Goal: Task Accomplishment & Management: Use online tool/utility

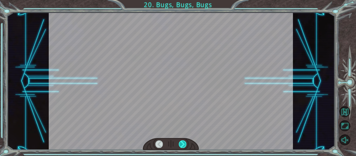
click at [183, 142] on div at bounding box center [183, 144] width 8 height 7
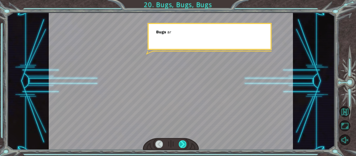
click at [183, 142] on div at bounding box center [183, 144] width 8 height 7
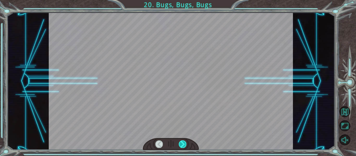
click at [183, 142] on div at bounding box center [183, 144] width 8 height 7
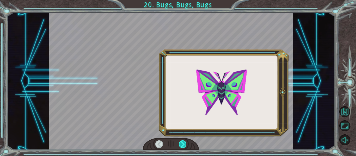
click at [183, 142] on div at bounding box center [183, 144] width 8 height 7
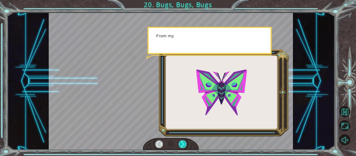
click at [183, 142] on div at bounding box center [183, 144] width 8 height 7
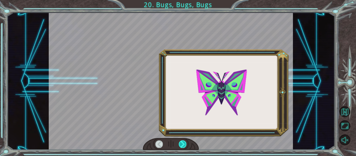
click at [183, 142] on div at bounding box center [183, 144] width 8 height 7
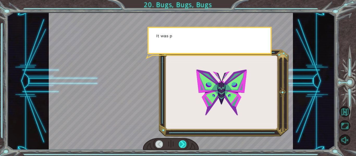
click at [183, 142] on div at bounding box center [183, 144] width 8 height 7
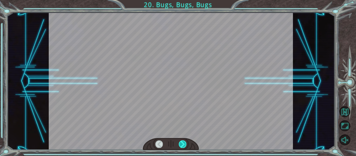
click at [183, 142] on div at bounding box center [183, 144] width 8 height 7
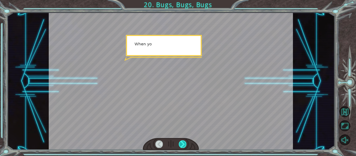
click at [183, 142] on div at bounding box center [183, 144] width 8 height 7
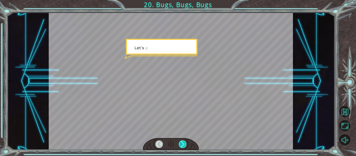
click at [183, 142] on div at bounding box center [183, 144] width 8 height 7
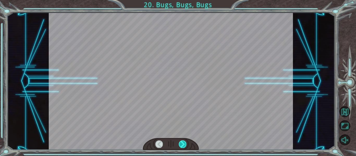
click at [183, 142] on div at bounding box center [183, 144] width 8 height 7
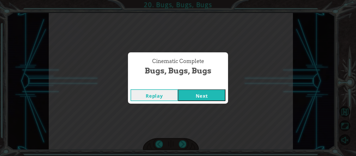
click at [193, 92] on button "Next" at bounding box center [201, 95] width 47 height 12
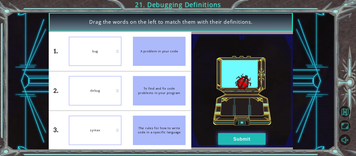
click at [262, 141] on button "Submit" at bounding box center [241, 139] width 47 height 12
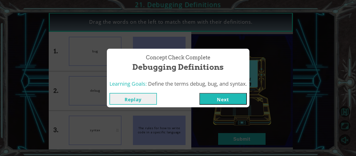
click at [221, 94] on button "Next" at bounding box center [223, 99] width 47 height 12
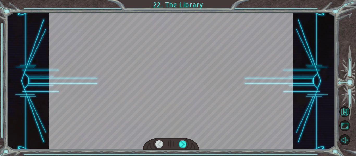
click at [181, 140] on div at bounding box center [171, 144] width 56 height 12
click at [182, 141] on div at bounding box center [183, 144] width 8 height 7
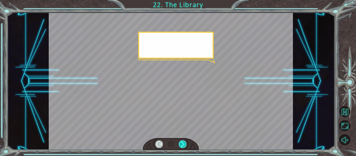
click at [182, 141] on div at bounding box center [183, 144] width 8 height 7
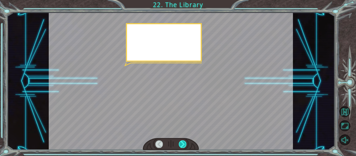
click at [182, 141] on div at bounding box center [183, 144] width 8 height 7
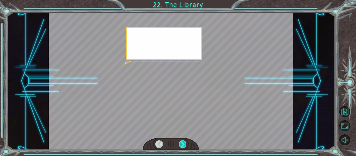
click at [182, 141] on div at bounding box center [183, 144] width 8 height 7
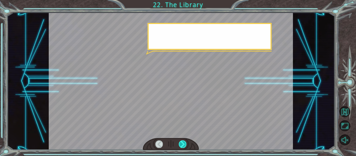
click at [182, 141] on div at bounding box center [183, 144] width 8 height 7
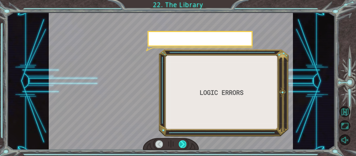
click at [182, 141] on div at bounding box center [183, 144] width 8 height 7
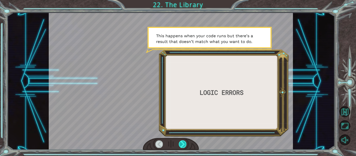
click at [181, 143] on div at bounding box center [183, 144] width 8 height 7
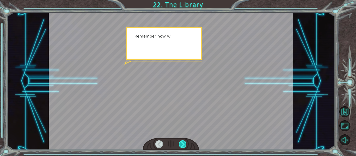
click at [181, 142] on div at bounding box center [183, 144] width 8 height 7
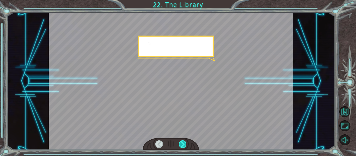
click at [181, 142] on div at bounding box center [183, 144] width 8 height 7
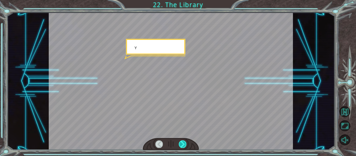
click at [181, 142] on div at bounding box center [183, 144] width 8 height 7
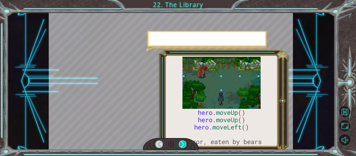
click at [181, 142] on div at bounding box center [183, 144] width 8 height 7
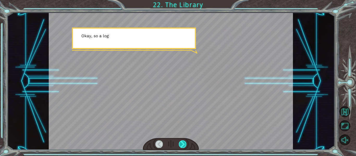
click at [181, 143] on div at bounding box center [183, 144] width 8 height 7
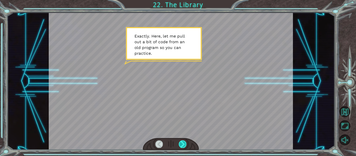
click at [182, 143] on div at bounding box center [183, 144] width 8 height 7
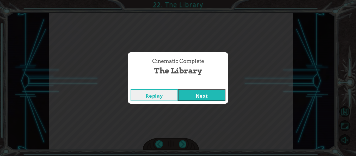
click at [218, 89] on button "Next" at bounding box center [201, 95] width 47 height 12
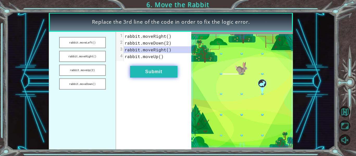
click at [174, 72] on button "Submit" at bounding box center [153, 72] width 47 height 12
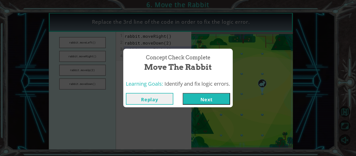
click at [199, 100] on button "Next" at bounding box center [206, 99] width 47 height 12
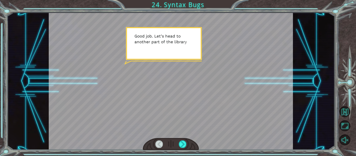
click at [182, 140] on div at bounding box center [171, 144] width 56 height 12
click at [182, 143] on div at bounding box center [183, 144] width 8 height 7
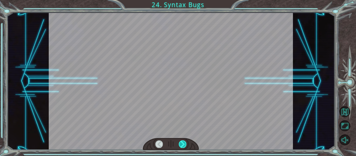
click at [182, 143] on div at bounding box center [183, 144] width 8 height 7
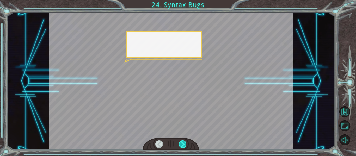
click at [182, 143] on div at bounding box center [183, 144] width 8 height 7
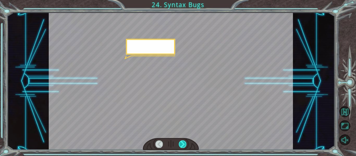
click at [182, 143] on div at bounding box center [183, 144] width 8 height 7
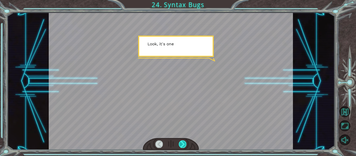
click at [185, 145] on div at bounding box center [183, 144] width 8 height 7
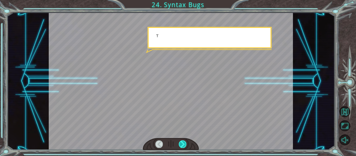
click at [185, 145] on div at bounding box center [183, 144] width 8 height 7
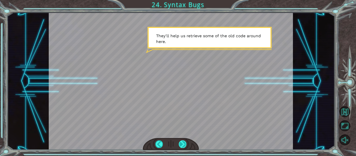
click at [185, 145] on div at bounding box center [183, 144] width 8 height 7
click at [184, 144] on div at bounding box center [183, 144] width 8 height 7
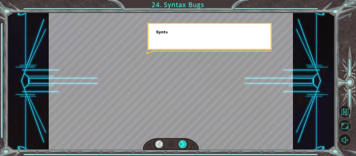
click at [184, 144] on div at bounding box center [183, 144] width 8 height 7
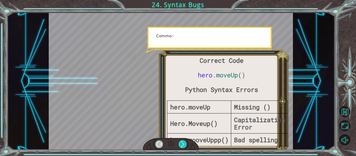
click at [184, 144] on div at bounding box center [183, 144] width 8 height 7
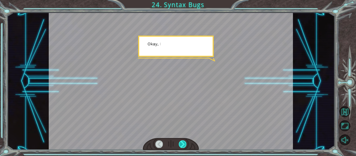
click at [184, 144] on div at bounding box center [183, 144] width 8 height 7
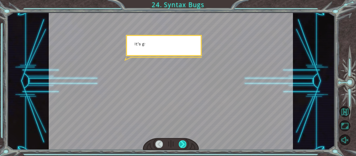
click at [184, 144] on div at bounding box center [183, 144] width 8 height 7
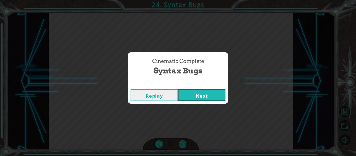
click at [184, 144] on div "Cinematic Complete Syntax Bugs Replay Next" at bounding box center [178, 78] width 356 height 156
click at [199, 97] on button "Next" at bounding box center [201, 95] width 47 height 12
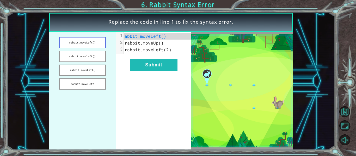
click at [80, 41] on button "rabbit.moveLeft()" at bounding box center [82, 42] width 47 height 11
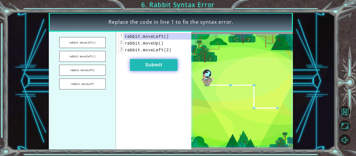
click at [163, 62] on button "Submit" at bounding box center [153, 65] width 47 height 12
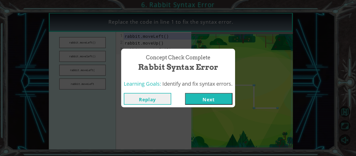
click at [195, 95] on button "Next" at bounding box center [208, 99] width 47 height 12
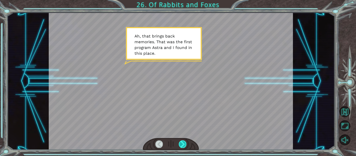
click at [184, 146] on div at bounding box center [183, 144] width 8 height 7
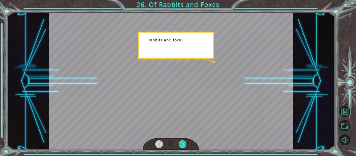
click at [184, 146] on div at bounding box center [183, 144] width 8 height 7
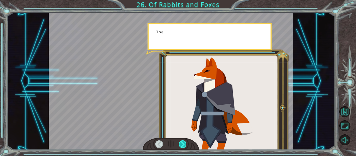
click at [184, 146] on div at bounding box center [183, 144] width 8 height 7
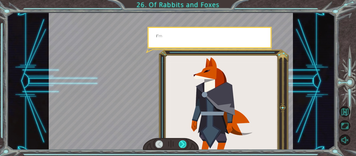
click at [184, 146] on div at bounding box center [183, 144] width 8 height 7
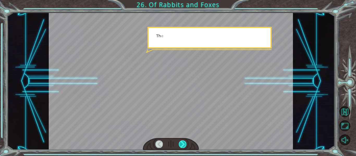
click at [184, 146] on div at bounding box center [183, 144] width 8 height 7
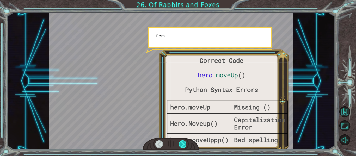
click at [184, 146] on div at bounding box center [183, 144] width 8 height 7
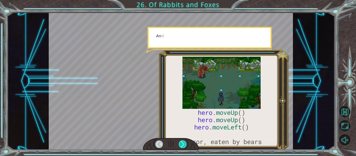
click at [184, 146] on div at bounding box center [183, 144] width 8 height 7
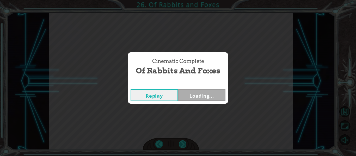
click at [184, 146] on div "Cinematic Complete Of Rabbits and Foxes Replay Loading..." at bounding box center [178, 78] width 356 height 156
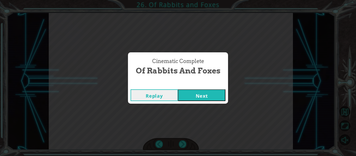
click at [196, 99] on button "Next" at bounding box center [201, 95] width 47 height 12
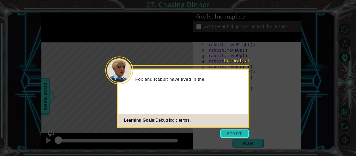
click at [228, 132] on button "Start" at bounding box center [235, 134] width 30 height 8
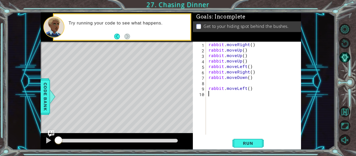
click at [211, 81] on div "rabbit . moveRight ( ) rabbit . moveUp ( ) rabbit . moveUp ( ) rabbit . moveUp …" at bounding box center [255, 94] width 95 height 104
type textarea "h"
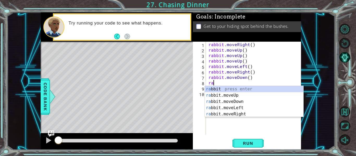
scroll to position [0, 0]
click at [241, 112] on div "[PERSON_NAME] it press enter [PERSON_NAME] it.moveUp press enter [PERSON_NAME] …" at bounding box center [254, 108] width 99 height 44
type textarea "rabbit.moveRight(1)"
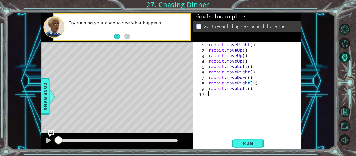
click at [217, 95] on div "rabbit . moveRight ( ) rabbit . moveUp ( ) rabbit . moveUp ( ) rabbit . moveUp …" at bounding box center [255, 94] width 95 height 104
click at [249, 142] on span "Run" at bounding box center [248, 143] width 21 height 5
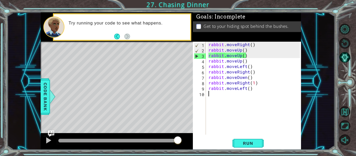
type textarea "r"
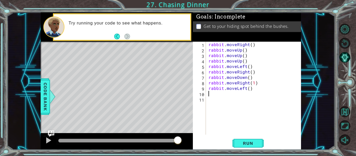
click at [249, 89] on div "rabbit . moveRight ( ) rabbit . moveUp ( ) rabbit . moveUp ( ) rabbit . moveUp …" at bounding box center [255, 94] width 95 height 104
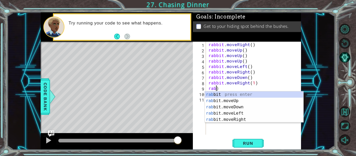
type textarea ")"
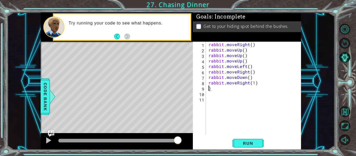
click at [240, 90] on div "rabbit . moveRight ( ) rabbit . moveUp ( ) rabbit . moveUp ( ) rabbit . moveUp …" at bounding box center [255, 94] width 95 height 104
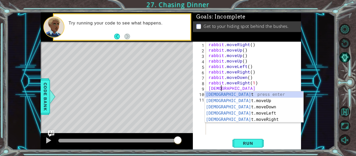
scroll to position [0, 1]
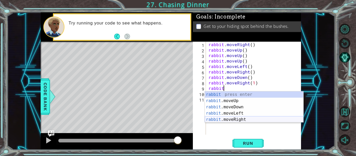
click at [245, 119] on div "rabbit press enter rabbit .moveUp press enter rabbit .moveDown press enter rabb…" at bounding box center [254, 114] width 99 height 44
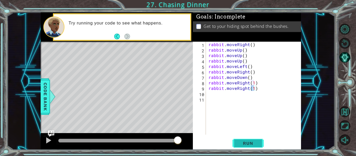
click at [252, 145] on span "Run" at bounding box center [248, 143] width 21 height 5
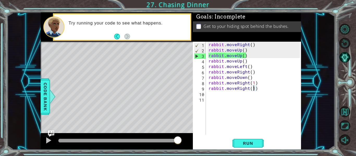
click at [248, 49] on div "rabbit . moveRight ( ) rabbit . moveUp ( ) rabbit . moveUp ( ) rabbit . moveUp …" at bounding box center [255, 94] width 95 height 104
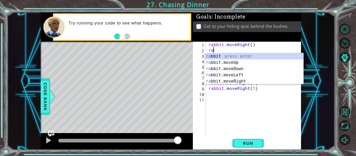
scroll to position [0, 0]
type textarea "r"
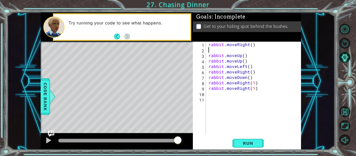
click at [251, 56] on div "rabbit . moveRight ( ) rabbit . moveUp ( ) rabbit . moveUp ( ) rabbit . moveLef…" at bounding box center [255, 94] width 95 height 104
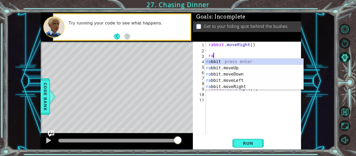
type textarea "r"
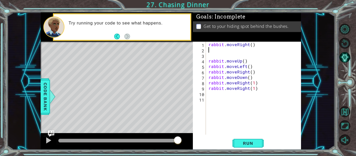
click at [240, 52] on div "rabbit . moveRight ( ) rabbit . moveUp ( ) rabbit . moveLeft ( ) rabbit . moveR…" at bounding box center [255, 94] width 95 height 104
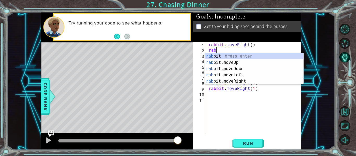
scroll to position [0, 0]
click at [237, 79] on div "[PERSON_NAME] it press enter [PERSON_NAME] it.moveUp press enter [PERSON_NAME] …" at bounding box center [254, 75] width 99 height 44
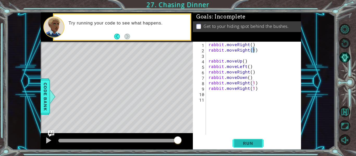
click at [242, 142] on span "Run" at bounding box center [248, 143] width 21 height 5
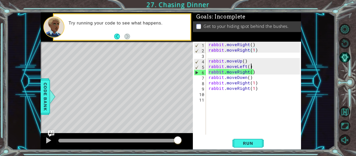
click at [252, 67] on div "rabbit . moveRight ( ) rabbit . moveRight ( 1 ) rabbit . moveUp ( ) rabbit . mo…" at bounding box center [255, 94] width 95 height 104
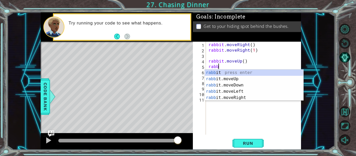
scroll to position [0, 0]
type textarea "r"
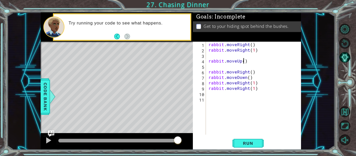
click at [244, 62] on div "rabbit . moveRight ( ) rabbit . moveRight ( 1 ) rabbit . moveUp ( ) rabbit . mo…" at bounding box center [255, 94] width 95 height 104
click at [248, 72] on div "rabbit . moveRight ( ) rabbit . moveRight ( 1 ) rabbit . moveUp ( 2 ) rabbit . …" at bounding box center [255, 94] width 95 height 104
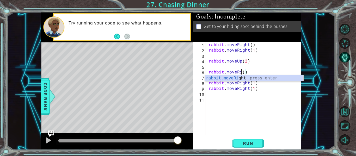
scroll to position [0, 2]
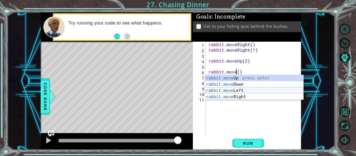
click at [246, 92] on div "rabbit.move Up press enter rabbit.move Down press enter rabbit.move Left press …" at bounding box center [254, 94] width 99 height 38
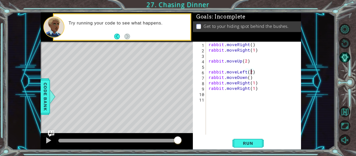
scroll to position [0, 3]
click at [248, 78] on div "rabbit . moveRight ( ) rabbit . moveRight ( 1 ) rabbit . moveUp ( 2 ) rabbit . …" at bounding box center [255, 94] width 95 height 104
click at [248, 82] on div "rabbit . moveRight ( ) rabbit . moveRight ( 1 ) rabbit . moveUp ( 2 ) rabbit . …" at bounding box center [255, 94] width 95 height 104
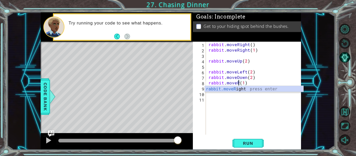
scroll to position [0, 2]
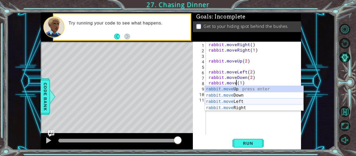
click at [247, 101] on div "rabbit.move Up press enter rabbit.move Down press enter rabbit.move Left press …" at bounding box center [254, 105] width 99 height 38
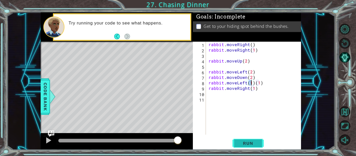
click at [246, 142] on span "Run" at bounding box center [248, 143] width 21 height 5
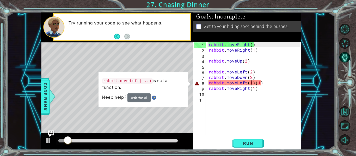
click at [264, 86] on div "rabbit . moveRight ( ) rabbit . moveRight ( 1 ) rabbit . moveUp ( 2 ) rabbit . …" at bounding box center [255, 94] width 95 height 104
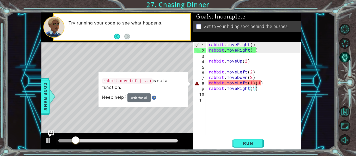
click at [264, 86] on div "rabbit . moveRight ( ) rabbit . moveRight ( 1 ) rabbit . moveUp ( 2 ) rabbit . …" at bounding box center [255, 94] width 95 height 104
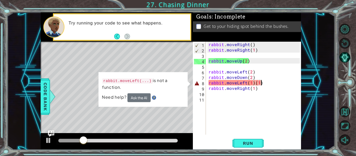
click at [265, 83] on div "rabbit . moveRight ( ) rabbit . moveRight ( 1 ) rabbit . moveUp ( 2 ) rabbit . …" at bounding box center [255, 94] width 95 height 104
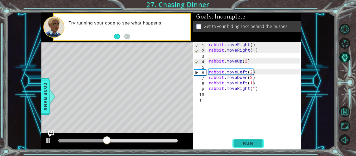
click at [248, 142] on span "Run" at bounding box center [248, 143] width 21 height 5
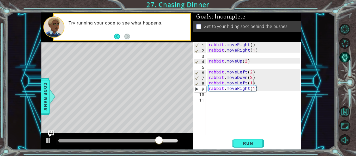
click at [251, 77] on div "rabbit . moveRight ( ) rabbit . moveRight ( 1 ) rabbit . moveUp ( 2 ) rabbit . …" at bounding box center [255, 94] width 95 height 104
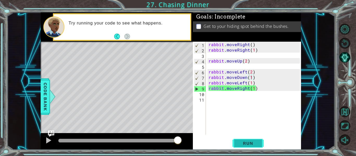
click at [259, 141] on button "Run" at bounding box center [248, 143] width 31 height 11
click at [256, 89] on div "rabbit . moveRight ( ) rabbit . moveRight ( 1 ) rabbit . moveUp ( 2 ) rabbit . …" at bounding box center [255, 94] width 95 height 104
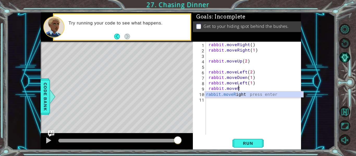
scroll to position [0, 2]
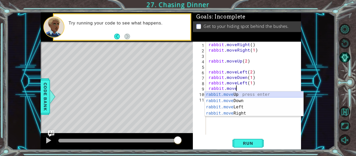
click at [255, 93] on div "rabbit.move Up press enter rabbit.move Down press enter rabbit.move Left press …" at bounding box center [254, 111] width 99 height 38
type textarea "rabbit.moveUp(1)"
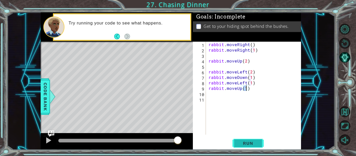
click at [244, 143] on span "Run" at bounding box center [248, 143] width 21 height 5
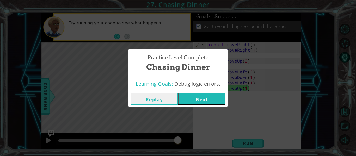
click at [207, 96] on button "Next" at bounding box center [201, 99] width 47 height 12
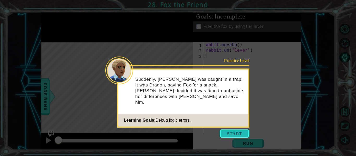
click at [232, 132] on button "Start" at bounding box center [235, 134] width 30 height 8
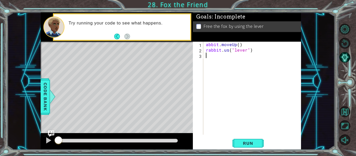
click at [219, 126] on div "abbit . moveUp ( ) rabbit . us ( "lever" )" at bounding box center [254, 94] width 98 height 104
